Goal: Information Seeking & Learning: Compare options

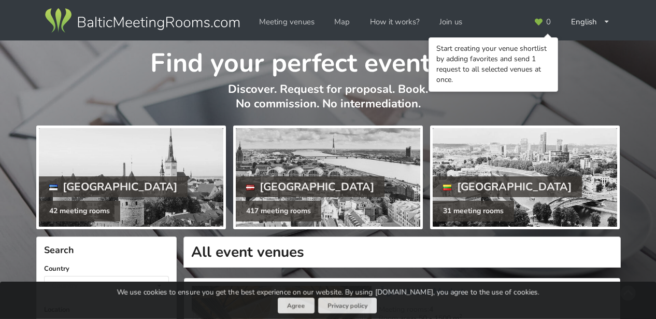
click at [318, 182] on div at bounding box center [328, 177] width 184 height 98
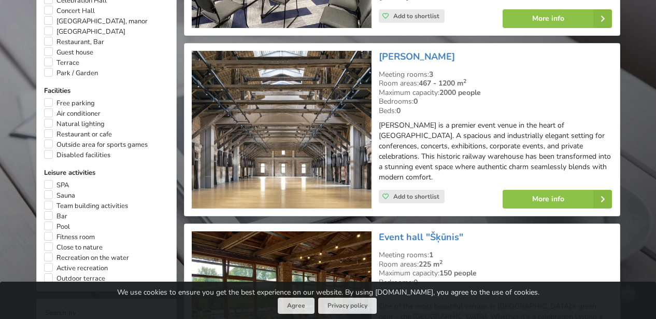
scroll to position [732, 0]
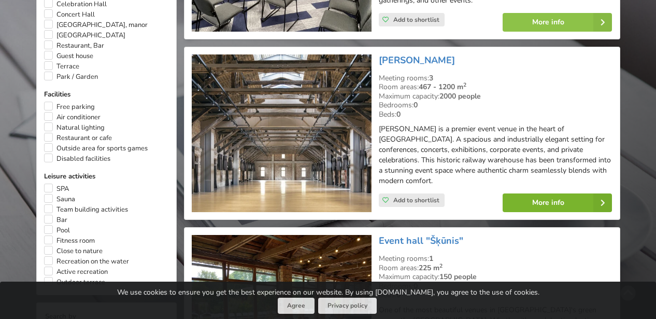
click at [527, 193] on link "More info" at bounding box center [557, 202] width 109 height 19
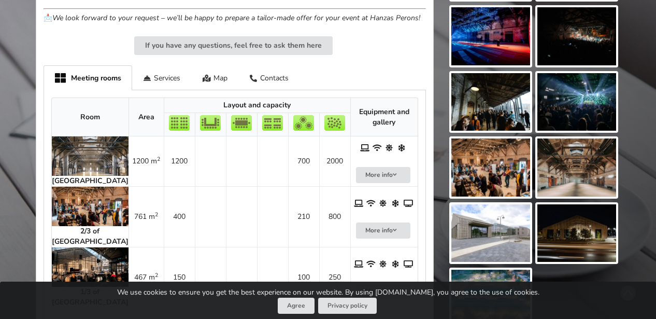
scroll to position [527, 0]
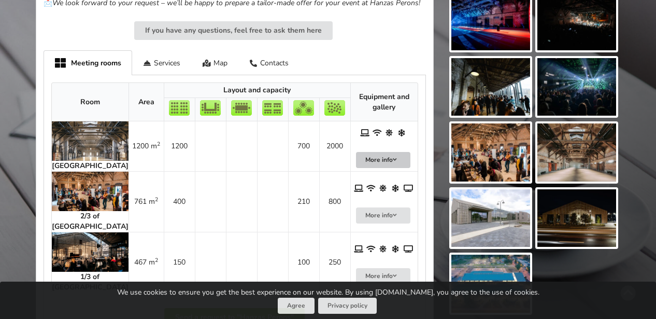
click at [370, 158] on button "More info" at bounding box center [383, 160] width 55 height 16
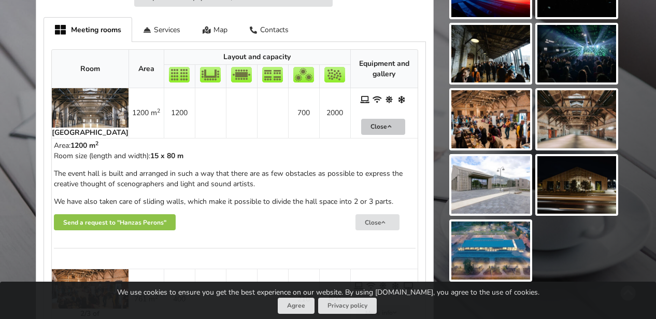
scroll to position [560, 0]
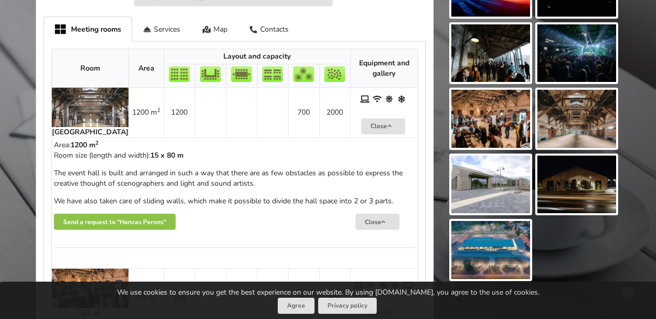
click at [362, 63] on th "Equipment and gallery" at bounding box center [383, 68] width 67 height 38
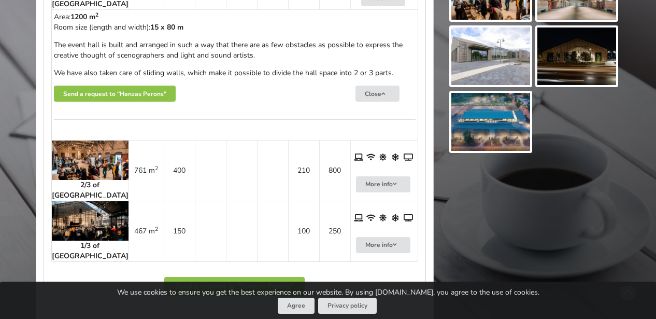
scroll to position [691, 0]
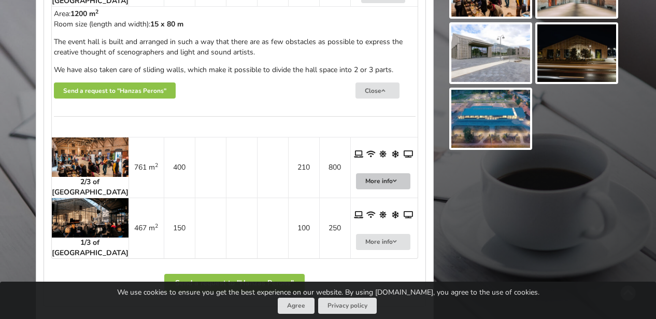
click at [391, 182] on icon at bounding box center [394, 181] width 7 height 6
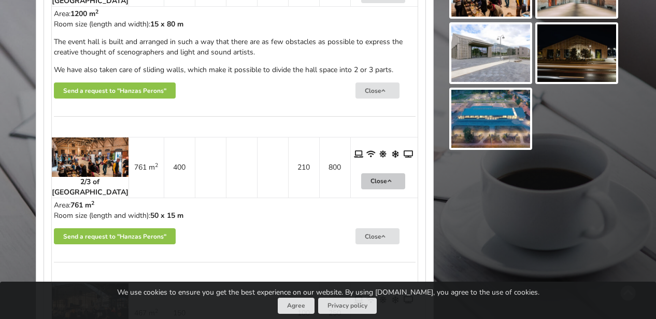
click at [71, 158] on img at bounding box center [90, 156] width 77 height 39
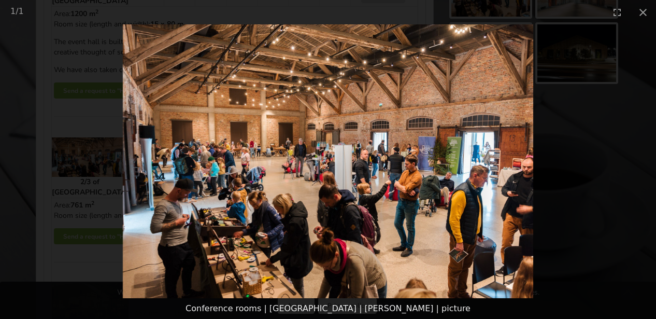
click at [139, 171] on picture at bounding box center [328, 161] width 656 height 274
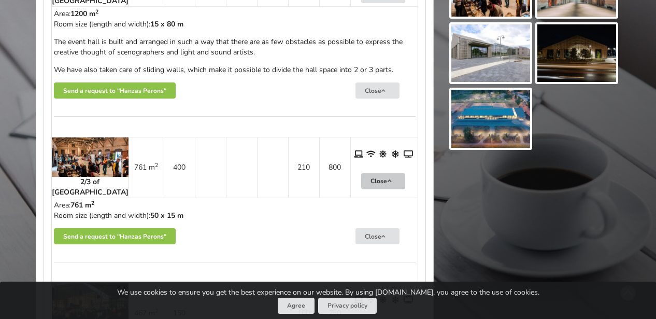
click at [366, 183] on button "Close" at bounding box center [383, 181] width 44 height 16
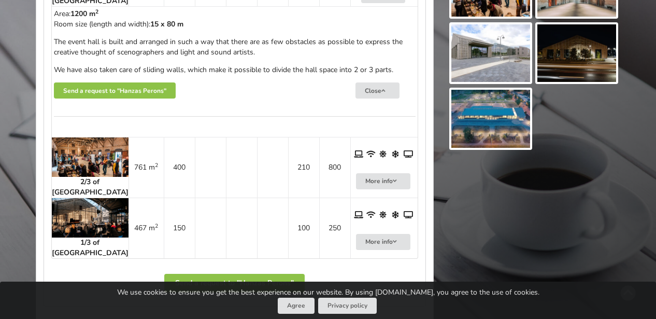
click at [75, 220] on img at bounding box center [90, 217] width 77 height 39
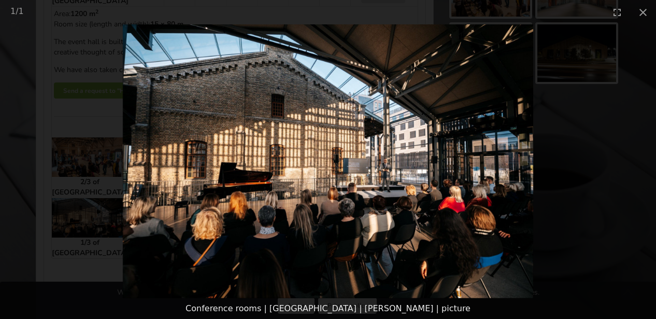
click at [526, 207] on picture at bounding box center [328, 161] width 656 height 274
click at [526, 208] on picture at bounding box center [328, 161] width 656 height 274
click at [110, 158] on picture at bounding box center [328, 161] width 656 height 274
click at [440, 34] on picture at bounding box center [328, 161] width 656 height 274
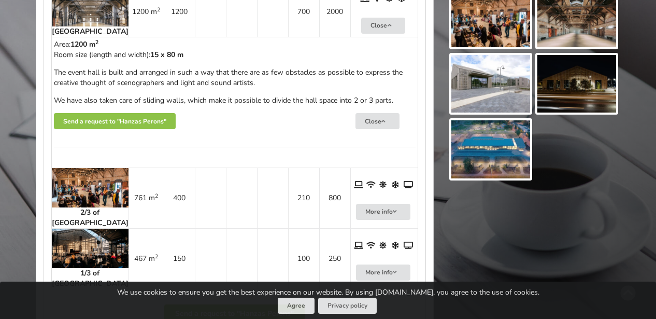
scroll to position [628, 0]
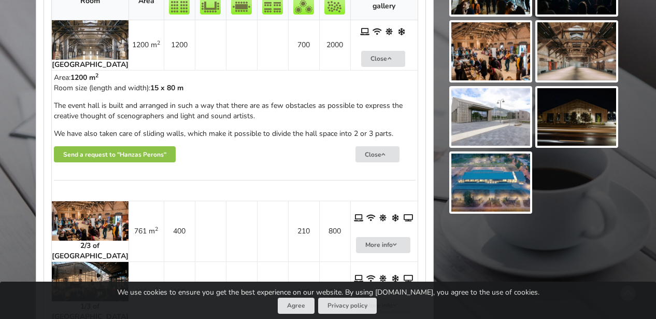
click at [81, 61] on strong "Main Hall" at bounding box center [90, 65] width 77 height 10
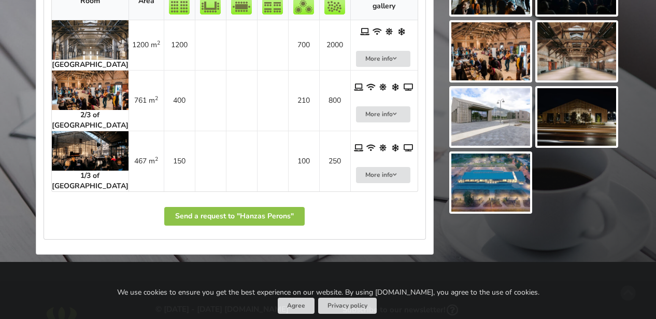
click at [80, 60] on strong "Main Hall" at bounding box center [90, 65] width 77 height 10
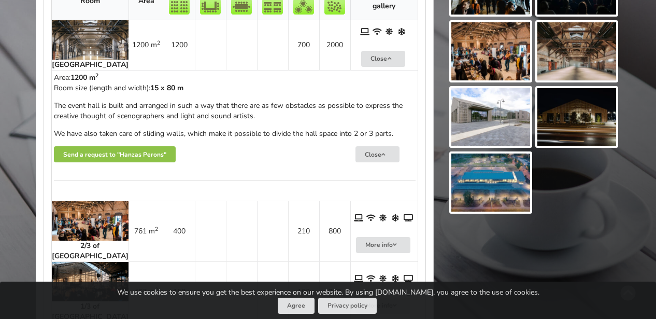
click at [79, 50] on img at bounding box center [90, 39] width 77 height 39
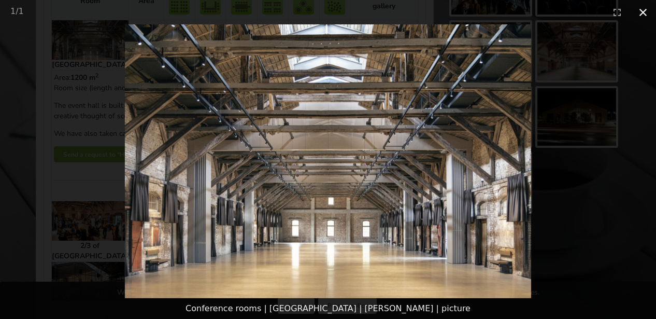
click at [643, 9] on button "Close gallery" at bounding box center [643, 12] width 26 height 24
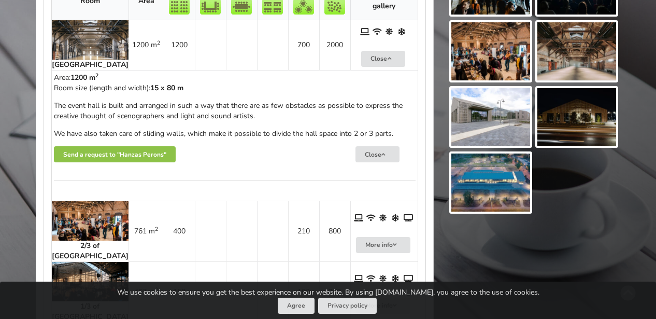
click at [81, 218] on img at bounding box center [90, 220] width 77 height 39
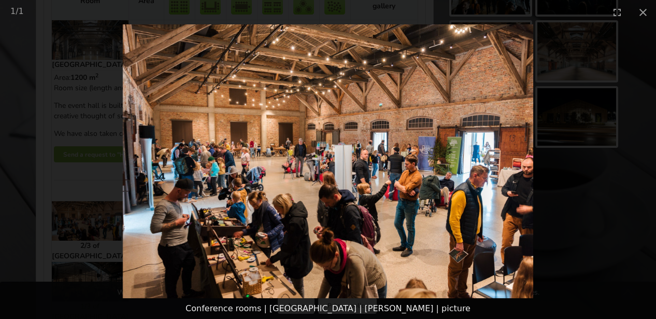
click at [141, 189] on picture at bounding box center [328, 161] width 656 height 274
click at [643, 13] on button "Close gallery" at bounding box center [643, 12] width 26 height 24
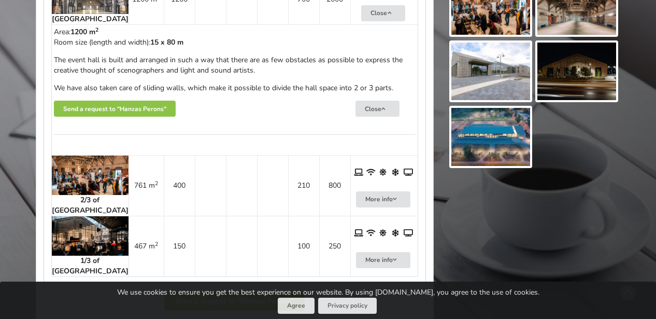
scroll to position [677, 0]
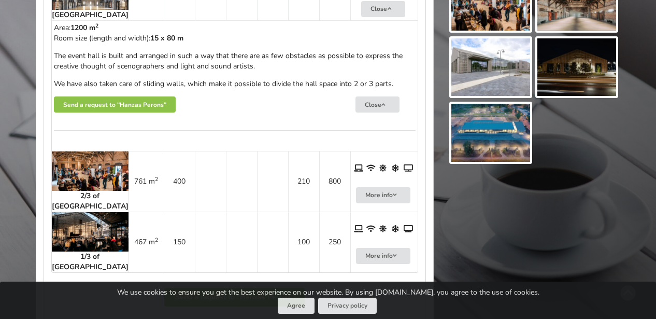
click at [77, 230] on img at bounding box center [90, 231] width 77 height 39
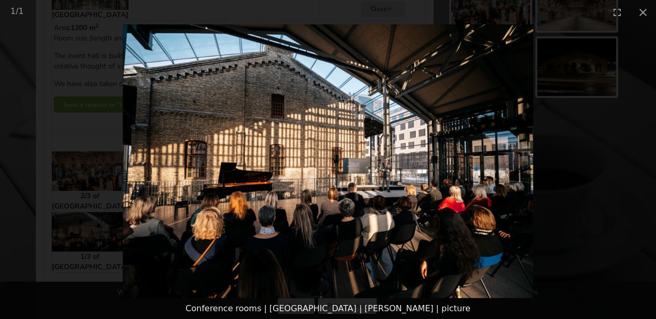
click at [139, 159] on picture at bounding box center [328, 161] width 656 height 274
click at [466, 75] on picture at bounding box center [328, 161] width 656 height 274
click at [644, 7] on button "Close gallery" at bounding box center [643, 12] width 26 height 24
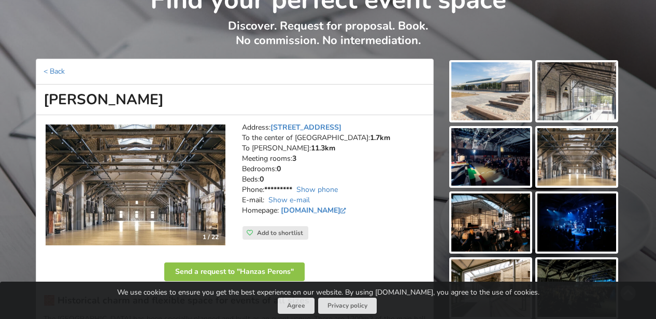
scroll to position [58, 0]
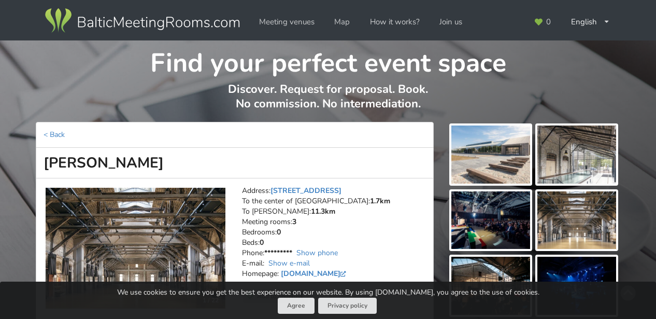
scroll to position [58, 0]
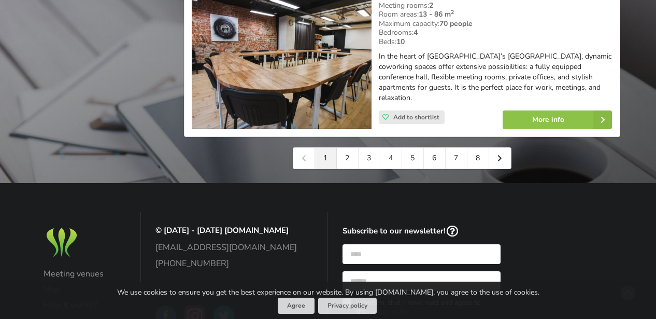
scroll to position [2493, 0]
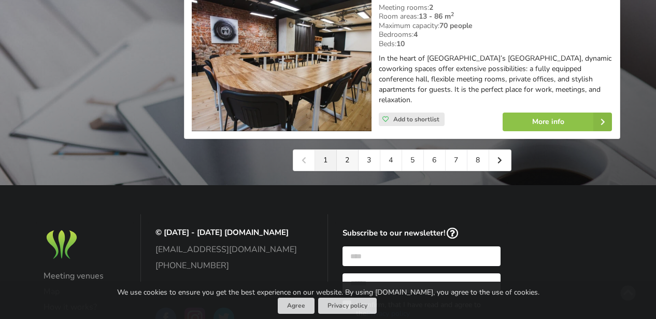
click at [352, 150] on link "2" at bounding box center [348, 160] width 22 height 21
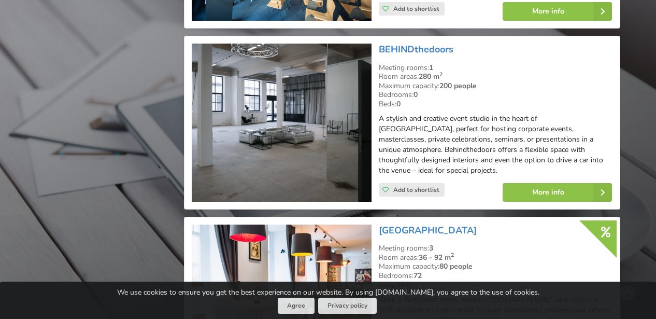
scroll to position [1145, 0]
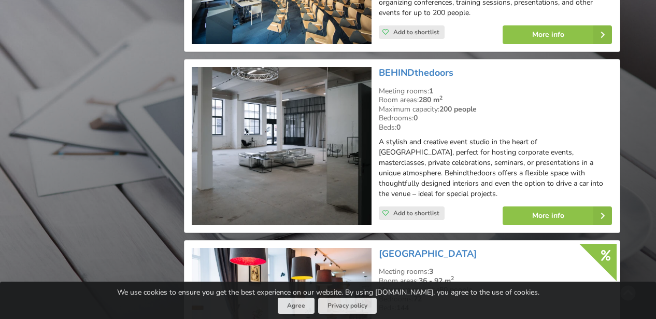
click at [324, 149] on img at bounding box center [282, 146] width 180 height 158
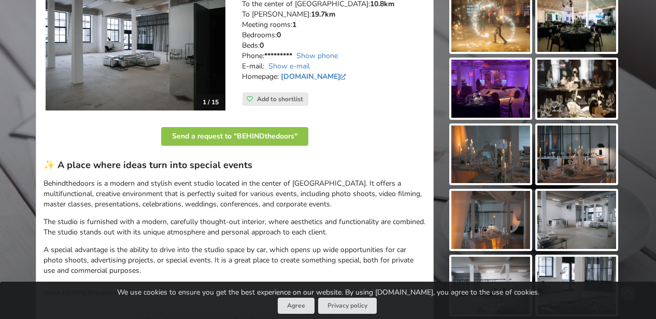
scroll to position [134, 0]
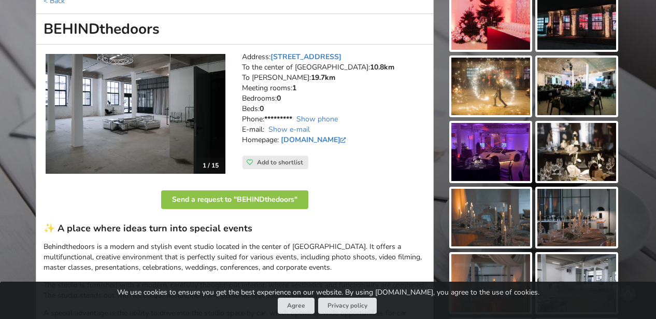
click at [180, 135] on img at bounding box center [136, 114] width 180 height 120
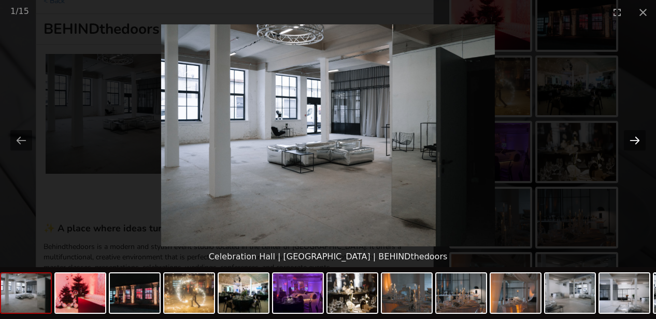
click at [638, 143] on button "Next slide" at bounding box center [635, 140] width 22 height 20
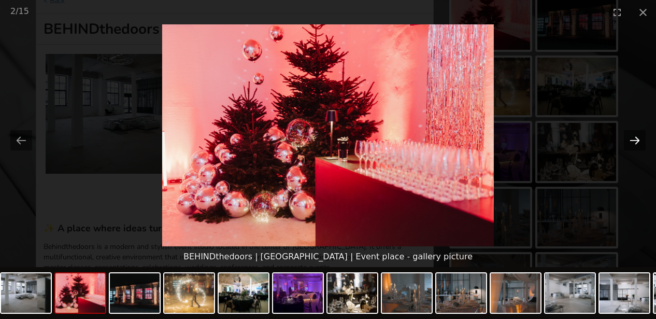
click at [637, 143] on button "Next slide" at bounding box center [635, 140] width 22 height 20
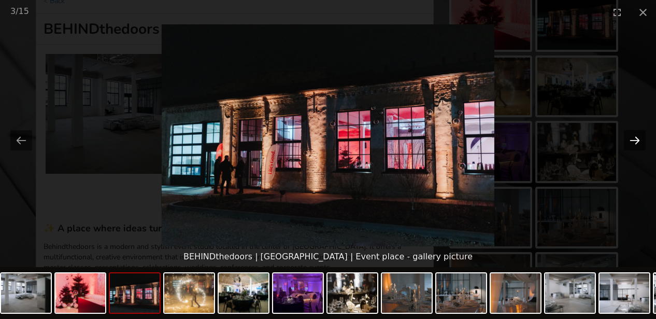
click at [637, 143] on button "Next slide" at bounding box center [635, 140] width 22 height 20
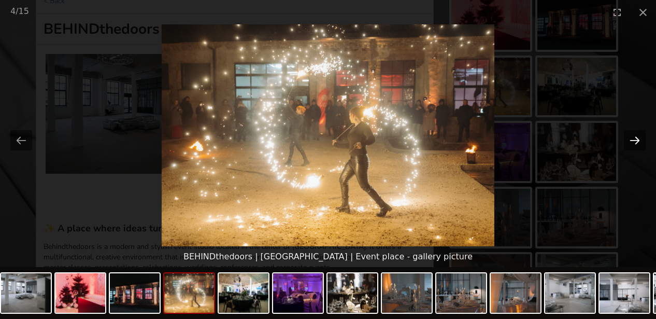
click at [637, 143] on button "Next slide" at bounding box center [635, 140] width 22 height 20
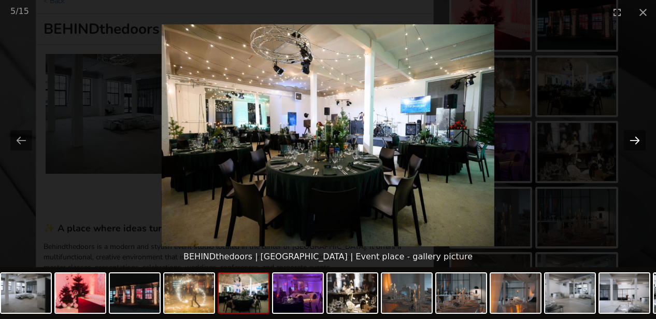
click at [637, 143] on button "Next slide" at bounding box center [635, 140] width 22 height 20
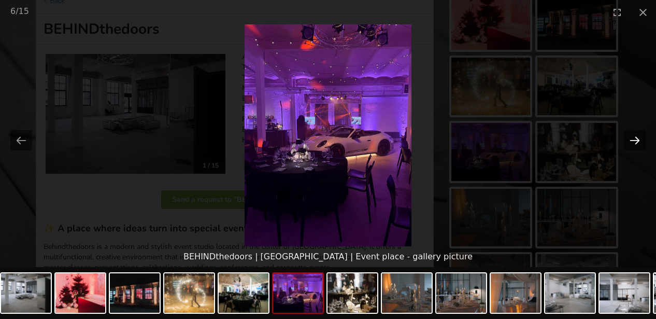
click at [637, 143] on button "Next slide" at bounding box center [635, 140] width 22 height 20
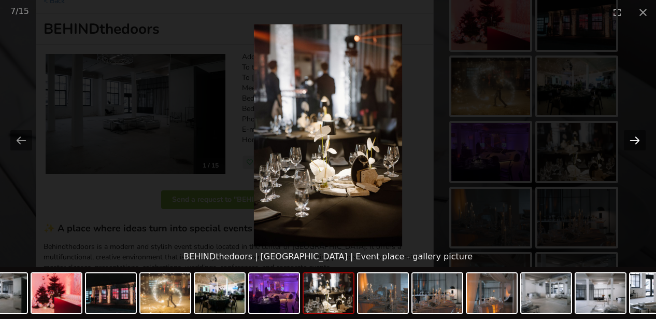
click at [637, 143] on button "Next slide" at bounding box center [635, 140] width 22 height 20
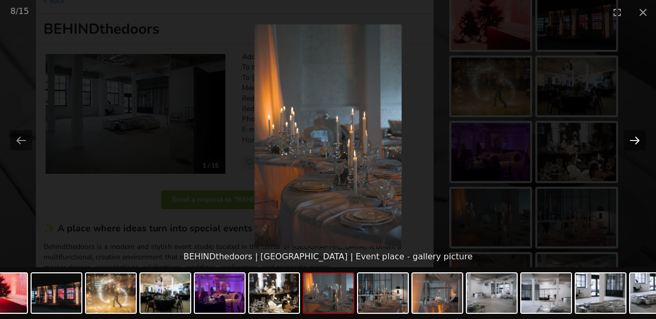
click at [637, 143] on button "Next slide" at bounding box center [635, 140] width 22 height 20
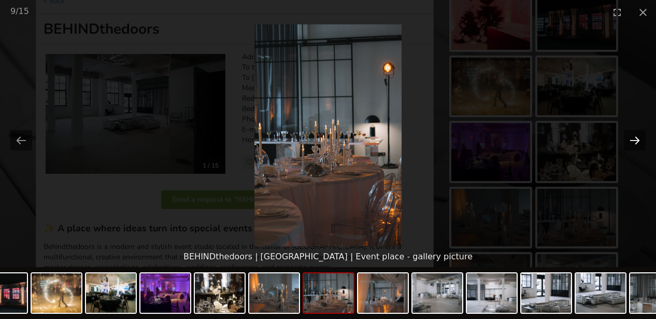
click at [637, 143] on button "Next slide" at bounding box center [635, 140] width 22 height 20
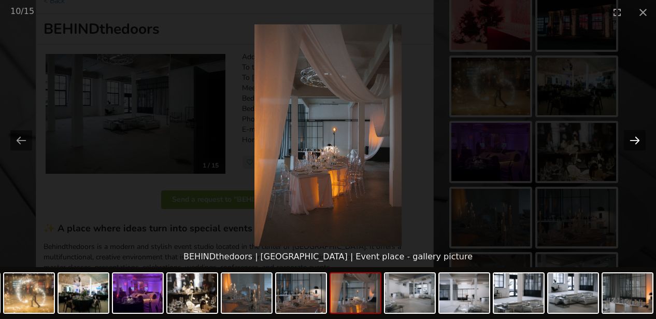
click at [637, 143] on button "Next slide" at bounding box center [635, 140] width 22 height 20
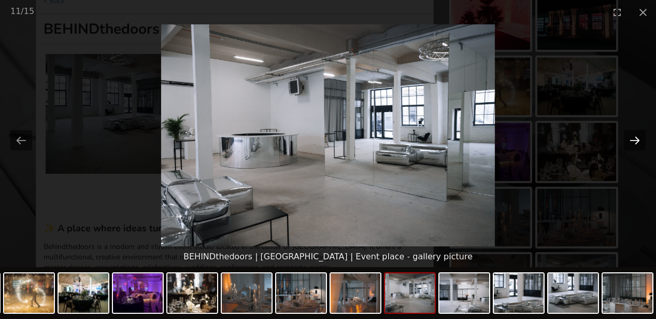
click at [637, 143] on button "Next slide" at bounding box center [635, 140] width 22 height 20
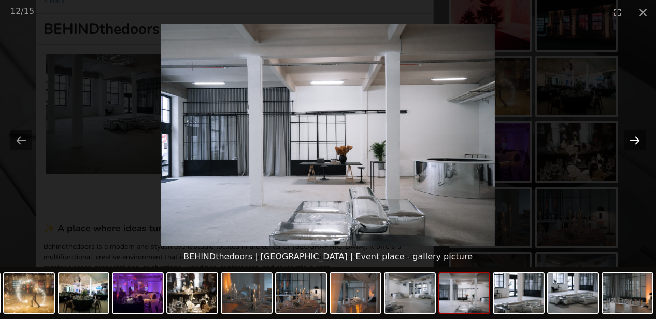
click at [637, 143] on button "Next slide" at bounding box center [635, 140] width 22 height 20
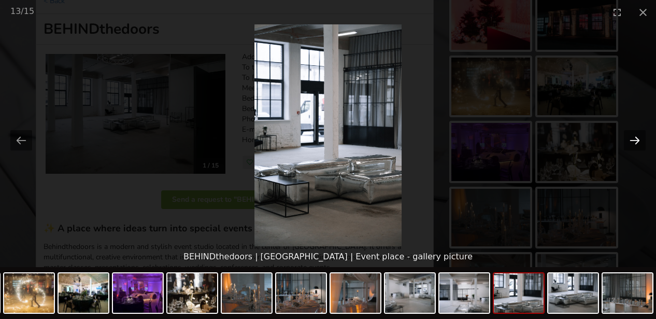
click at [637, 143] on button "Next slide" at bounding box center [635, 140] width 22 height 20
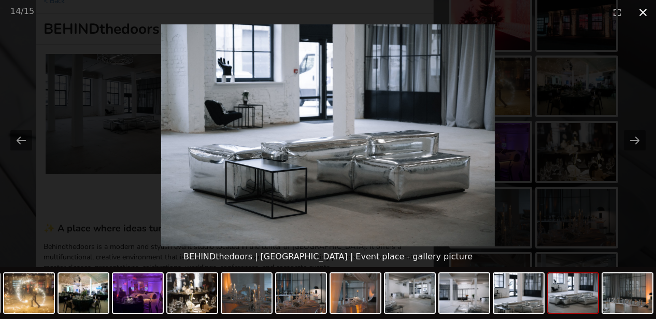
click at [645, 17] on button "Close gallery" at bounding box center [643, 12] width 26 height 24
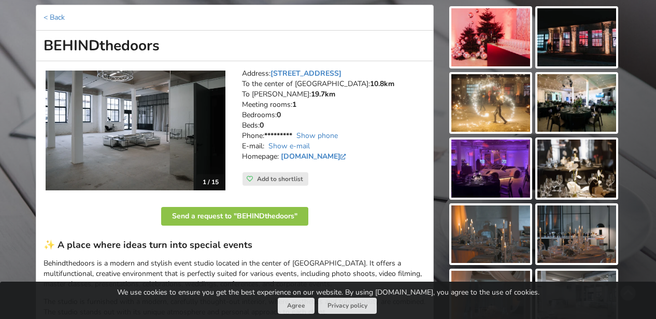
scroll to position [123, 0]
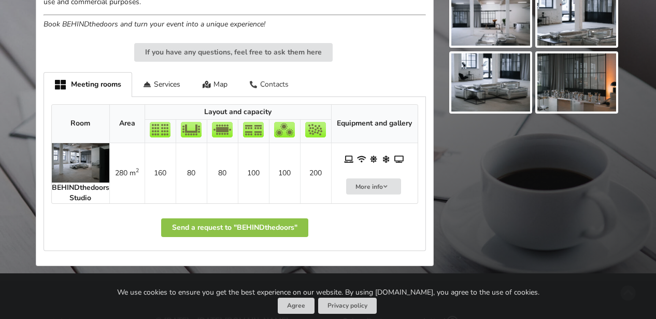
scroll to position [473, 0]
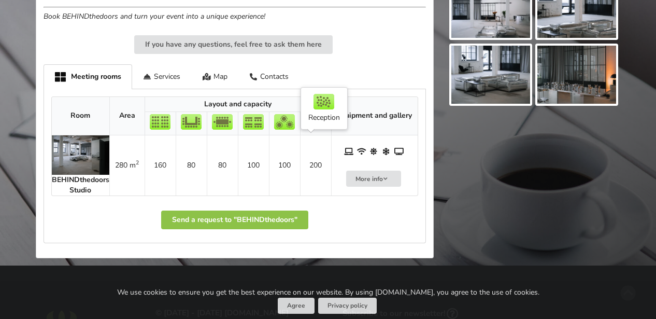
click at [322, 160] on td "200" at bounding box center [315, 165] width 31 height 60
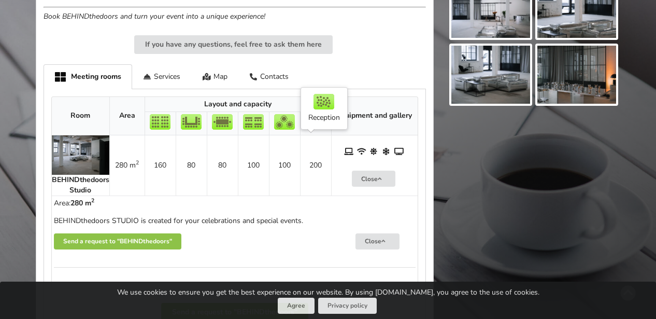
click at [323, 162] on td "200" at bounding box center [315, 165] width 31 height 60
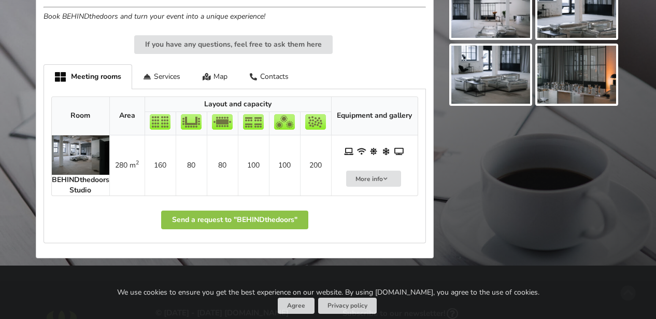
click at [323, 162] on td "200" at bounding box center [315, 165] width 31 height 60
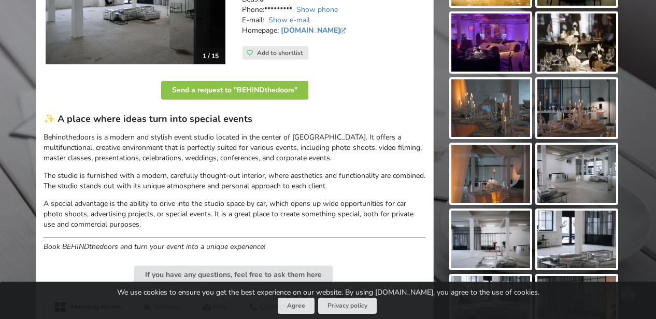
scroll to position [0, 0]
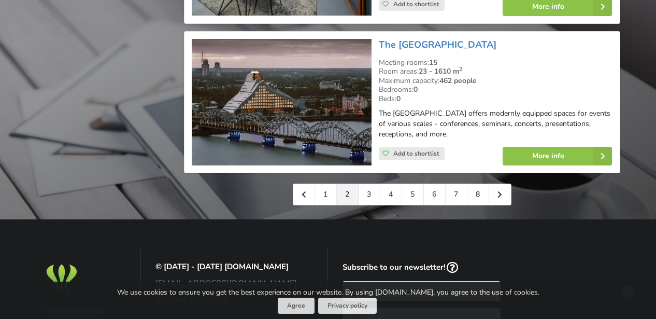
scroll to position [2446, 0]
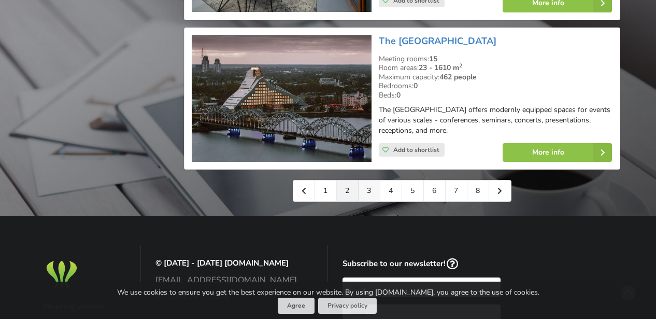
click at [377, 180] on link "3" at bounding box center [370, 190] width 22 height 21
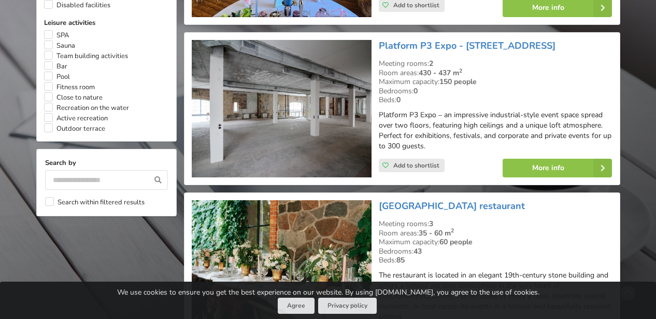
scroll to position [889, 0]
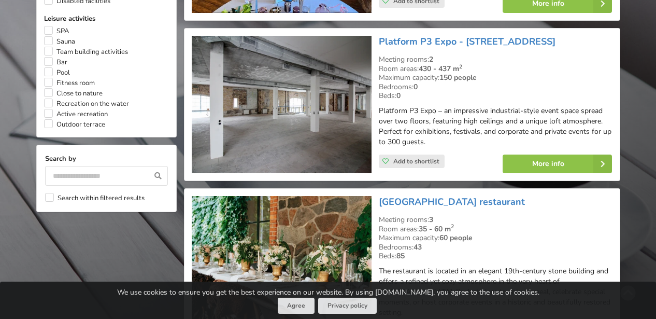
click at [320, 93] on img at bounding box center [282, 104] width 180 height 137
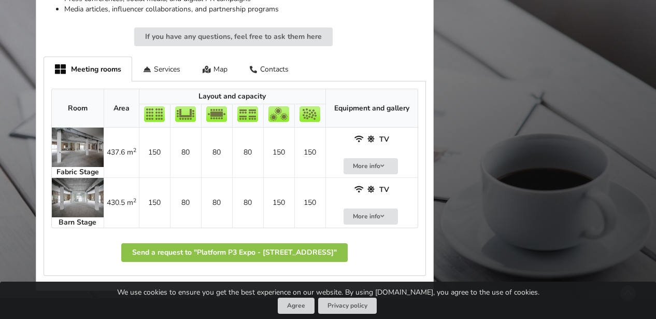
scroll to position [595, 0]
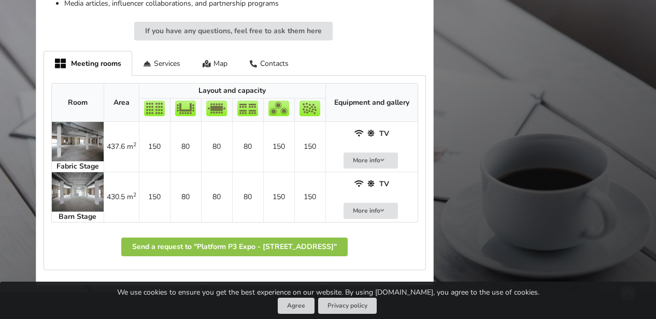
click at [75, 201] on img at bounding box center [78, 191] width 52 height 39
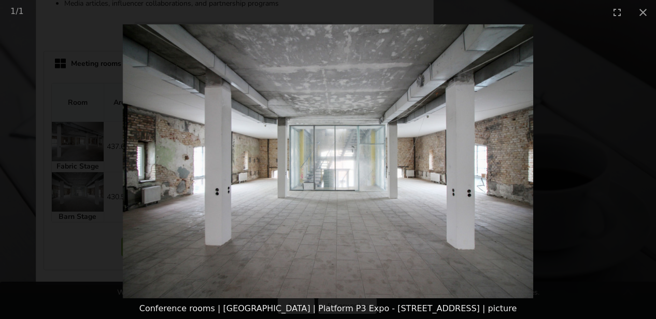
click at [80, 248] on picture at bounding box center [328, 161] width 656 height 274
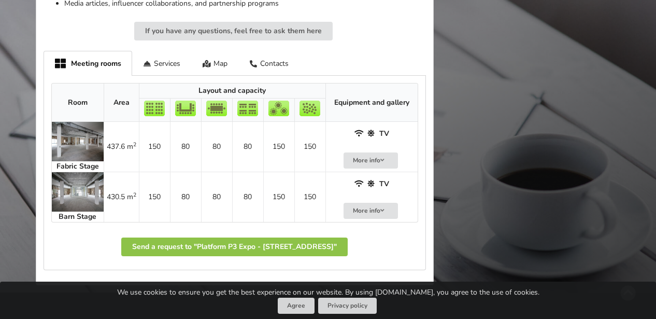
click at [74, 152] on img at bounding box center [78, 141] width 52 height 39
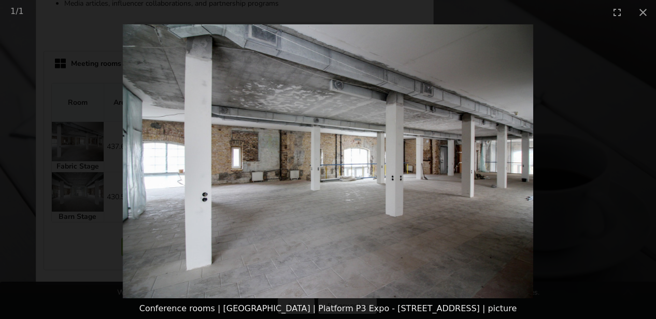
click at [75, 250] on picture at bounding box center [328, 161] width 656 height 274
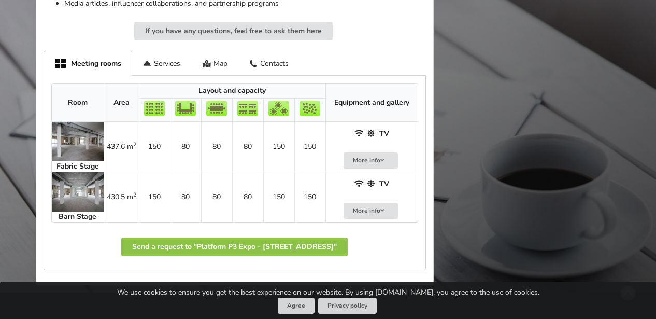
click at [74, 157] on img at bounding box center [78, 141] width 52 height 39
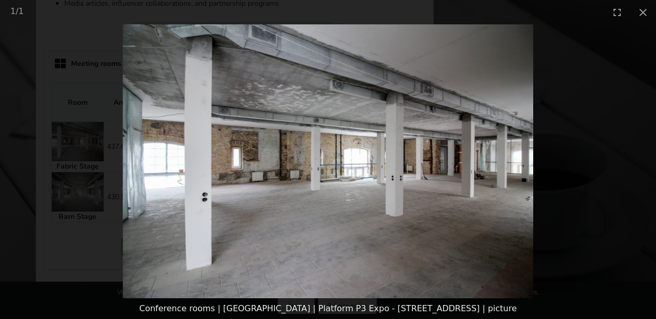
click at [541, 53] on picture at bounding box center [328, 161] width 656 height 274
click at [512, 87] on picture at bounding box center [328, 161] width 656 height 274
click at [96, 158] on picture at bounding box center [328, 161] width 656 height 274
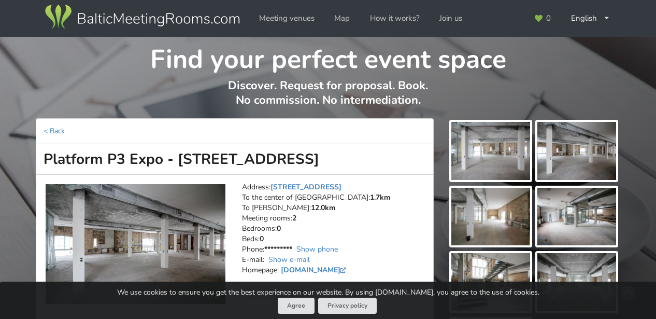
scroll to position [0, 0]
